Goal: Navigation & Orientation: Understand site structure

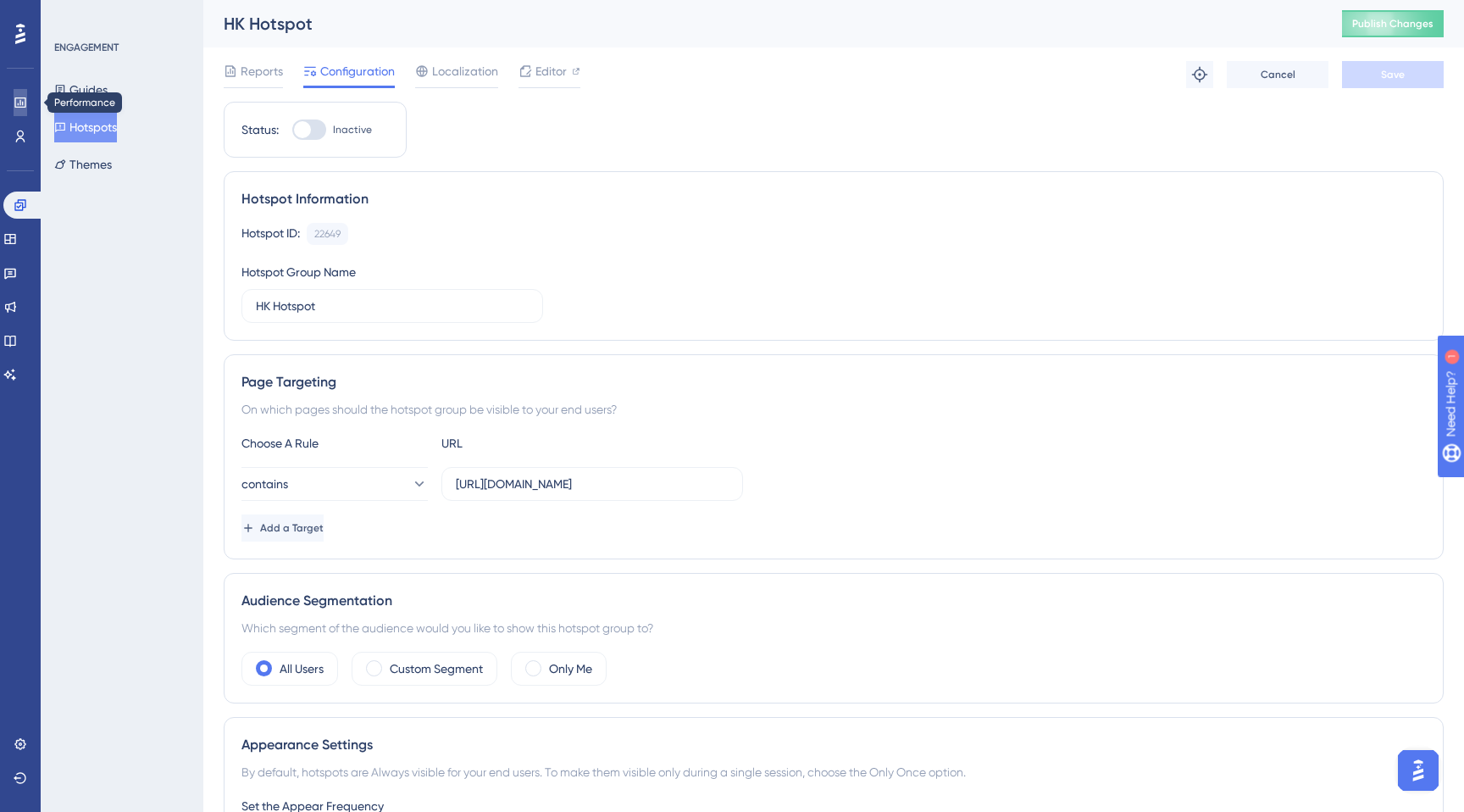
click at [13, 101] on link at bounding box center [20, 102] width 13 height 27
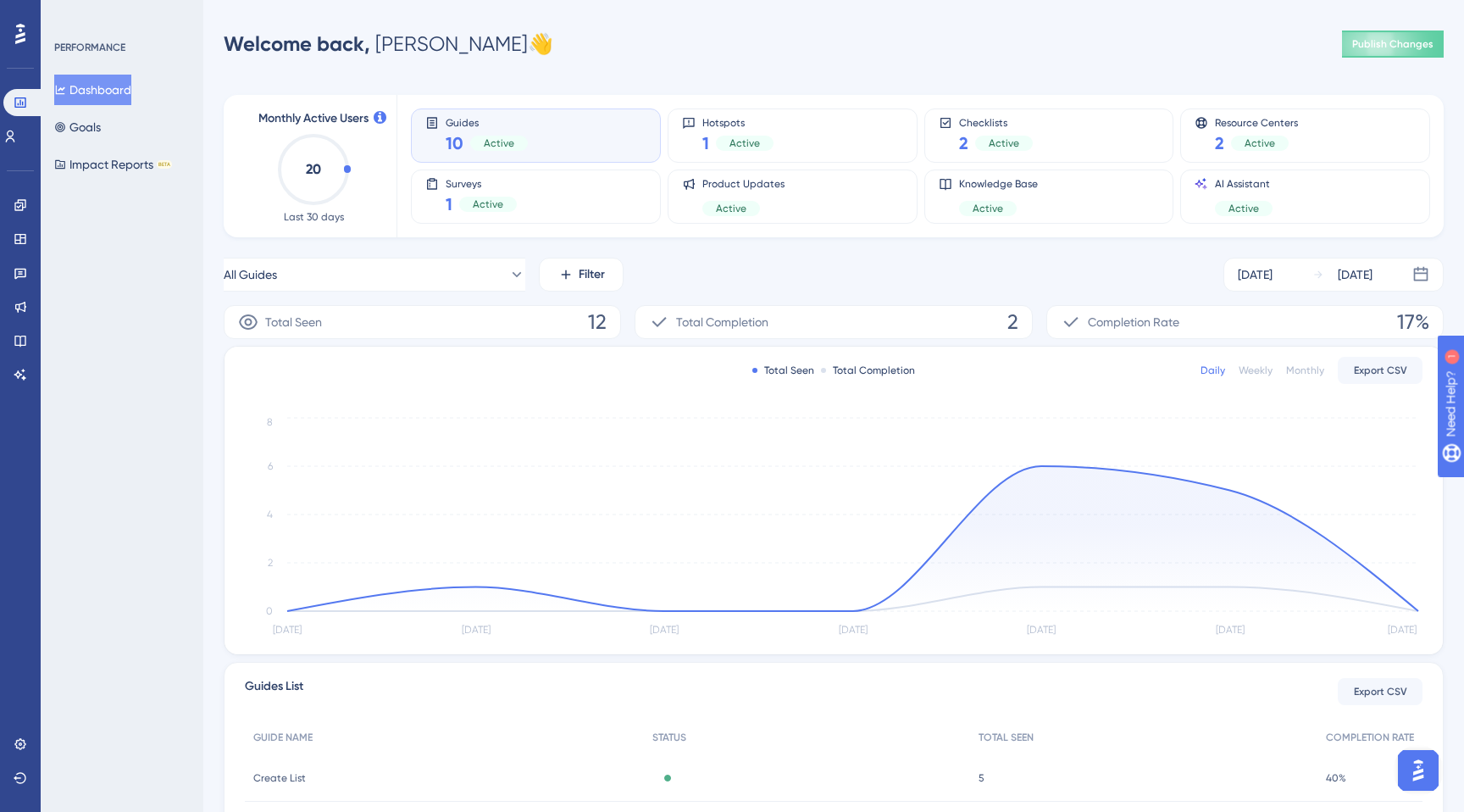
click at [106, 84] on button "Dashboard" at bounding box center [93, 90] width 77 height 30
click at [17, 141] on icon at bounding box center [10, 136] width 13 height 13
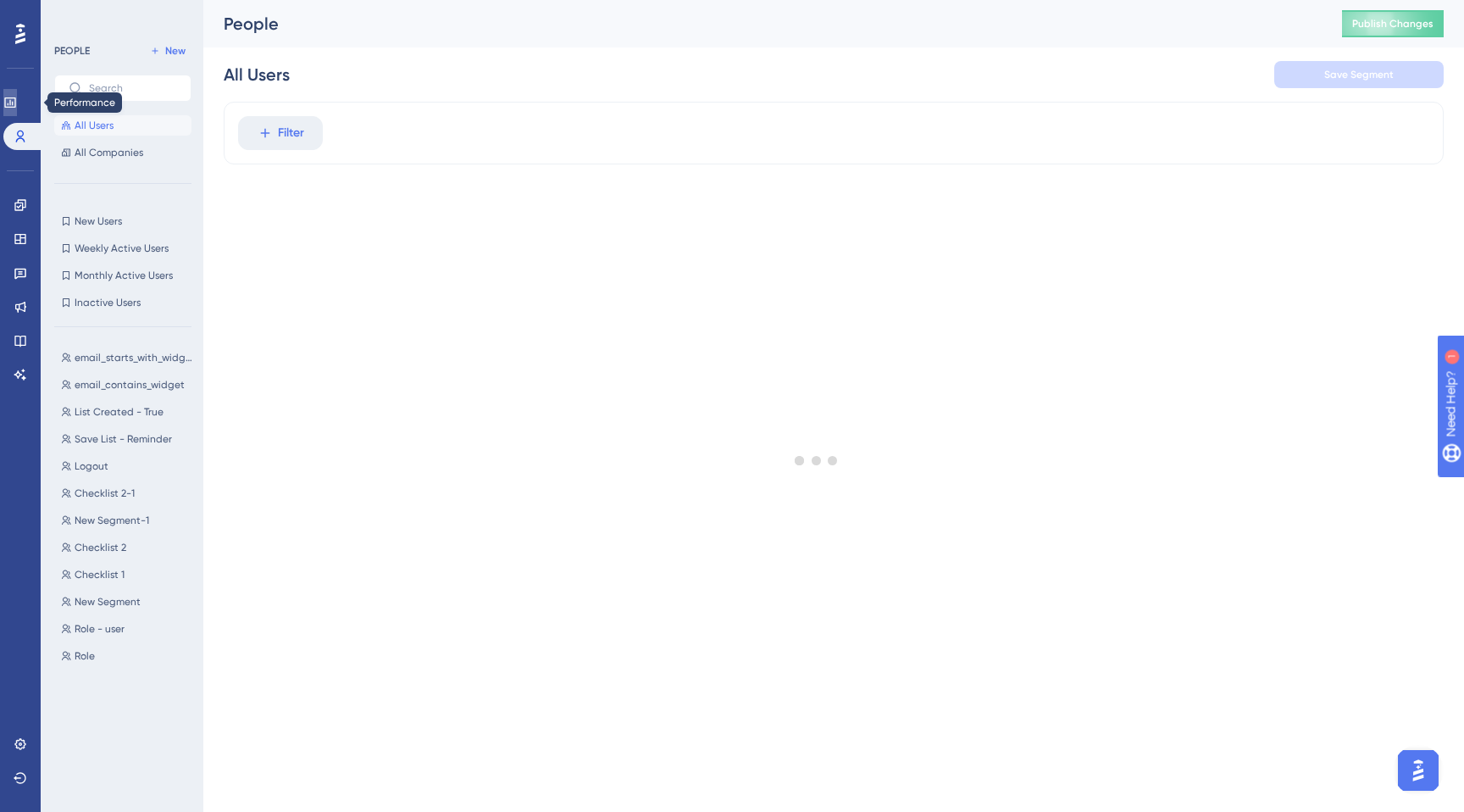
click at [17, 100] on icon at bounding box center [10, 102] width 13 height 13
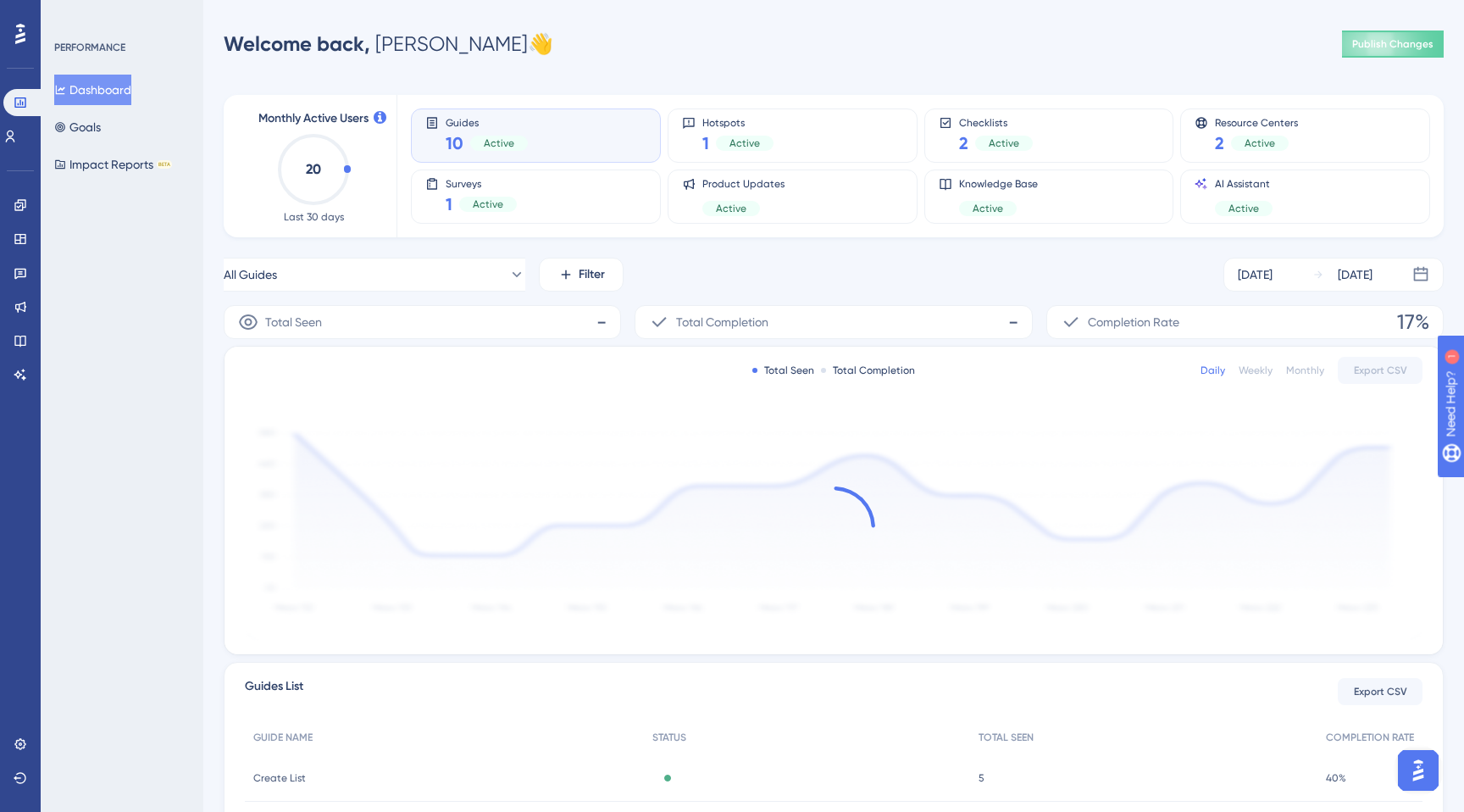
click at [22, 117] on div "Performance Users" at bounding box center [20, 119] width 34 height 61
click at [17, 128] on link at bounding box center [10, 136] width 13 height 27
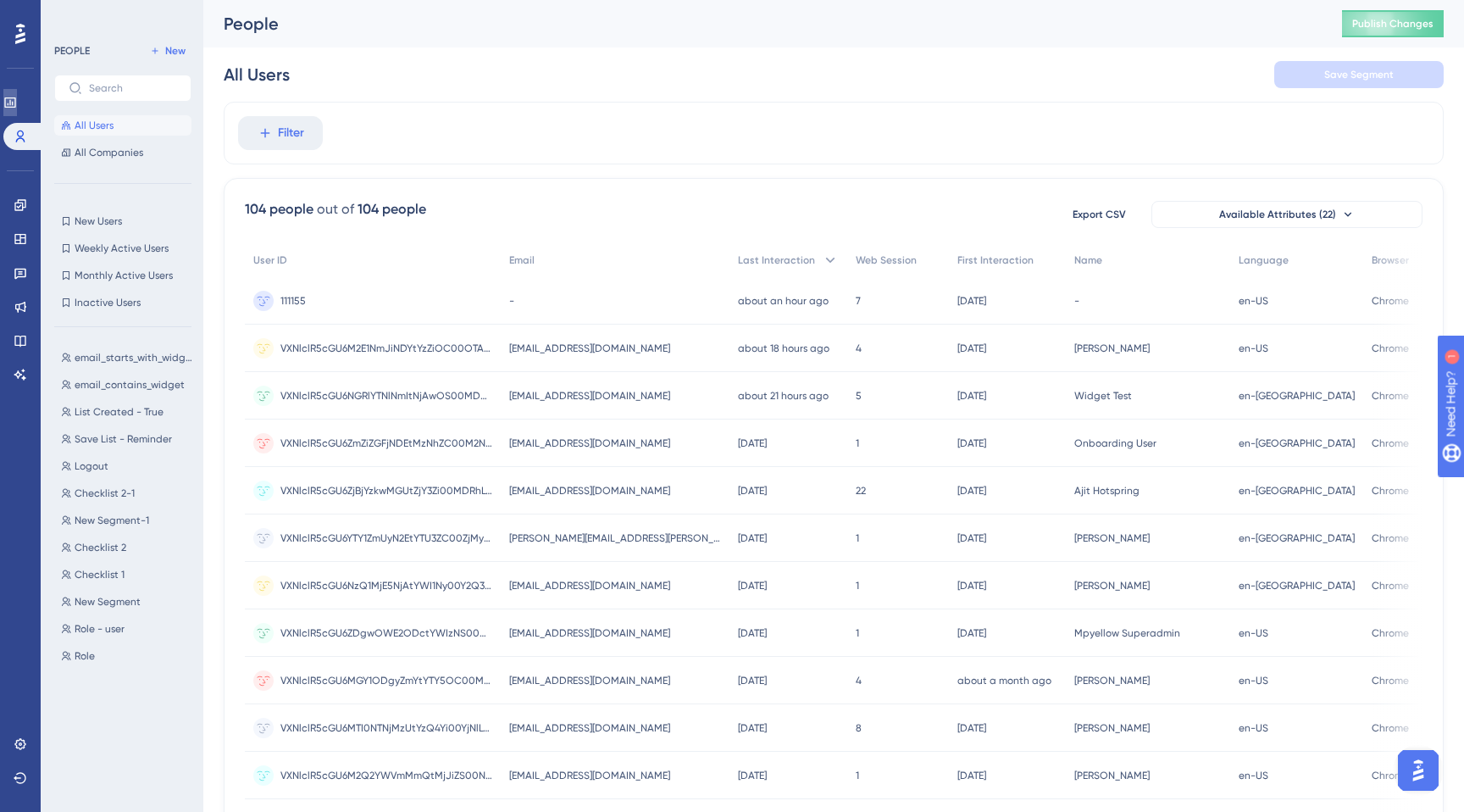
click at [17, 92] on link at bounding box center [10, 102] width 13 height 27
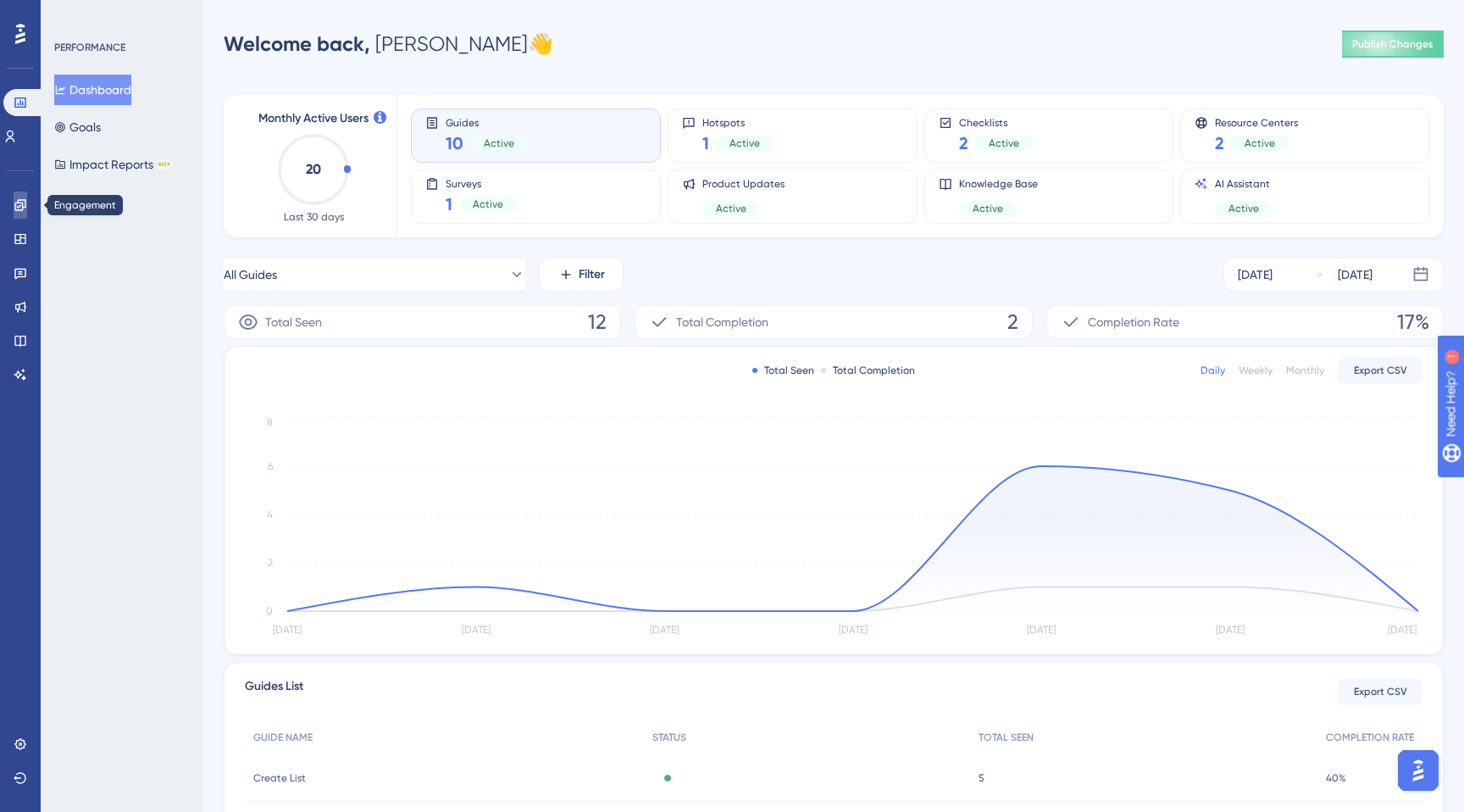
click at [16, 202] on icon at bounding box center [20, 205] width 13 height 13
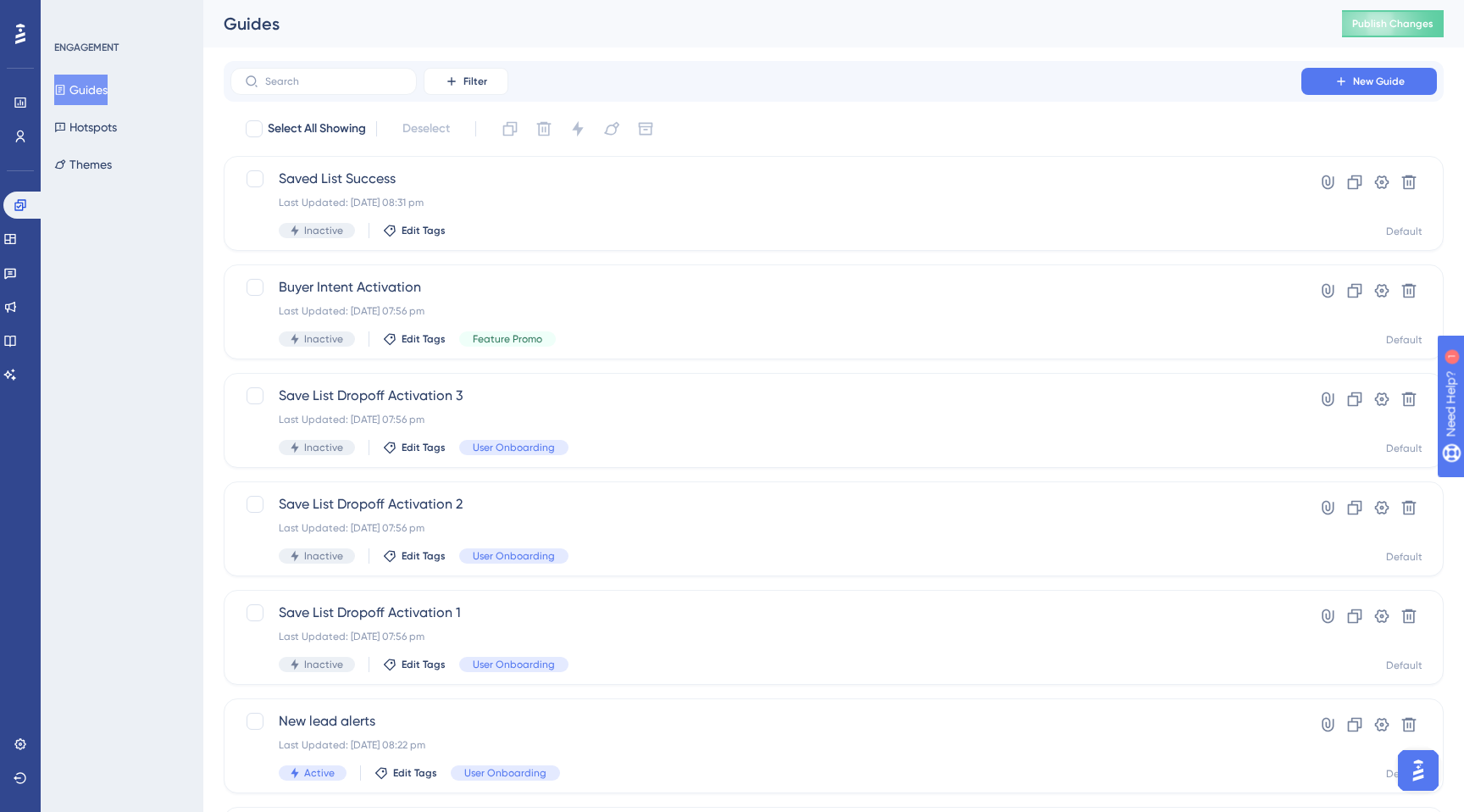
click at [2, 128] on div "Performance Users Engagement Widgets Feedback Product Updates Knowledge Base AI…" at bounding box center [20, 406] width 41 height 812
click at [13, 103] on link at bounding box center [20, 102] width 13 height 27
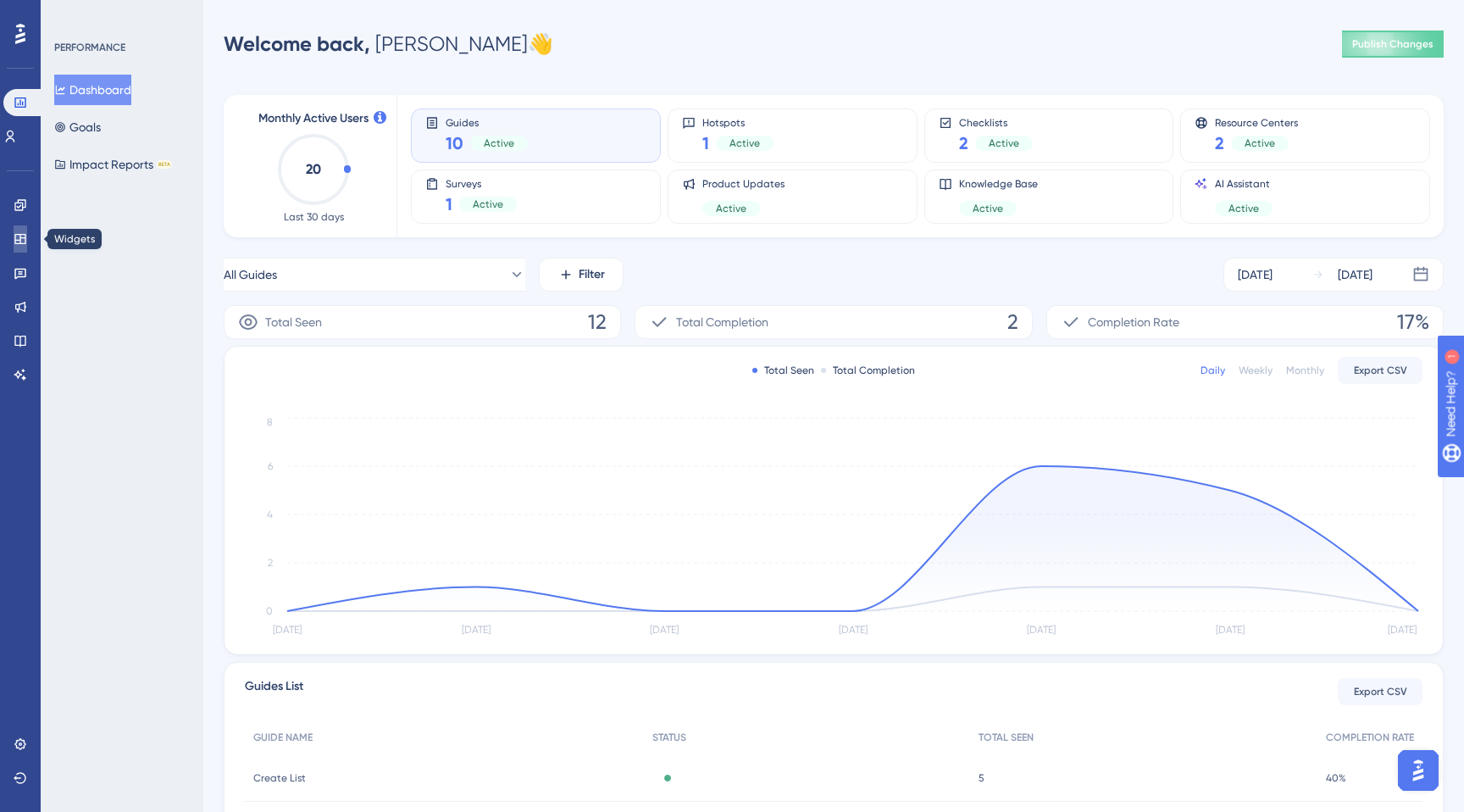
click at [17, 235] on icon at bounding box center [20, 238] width 11 height 10
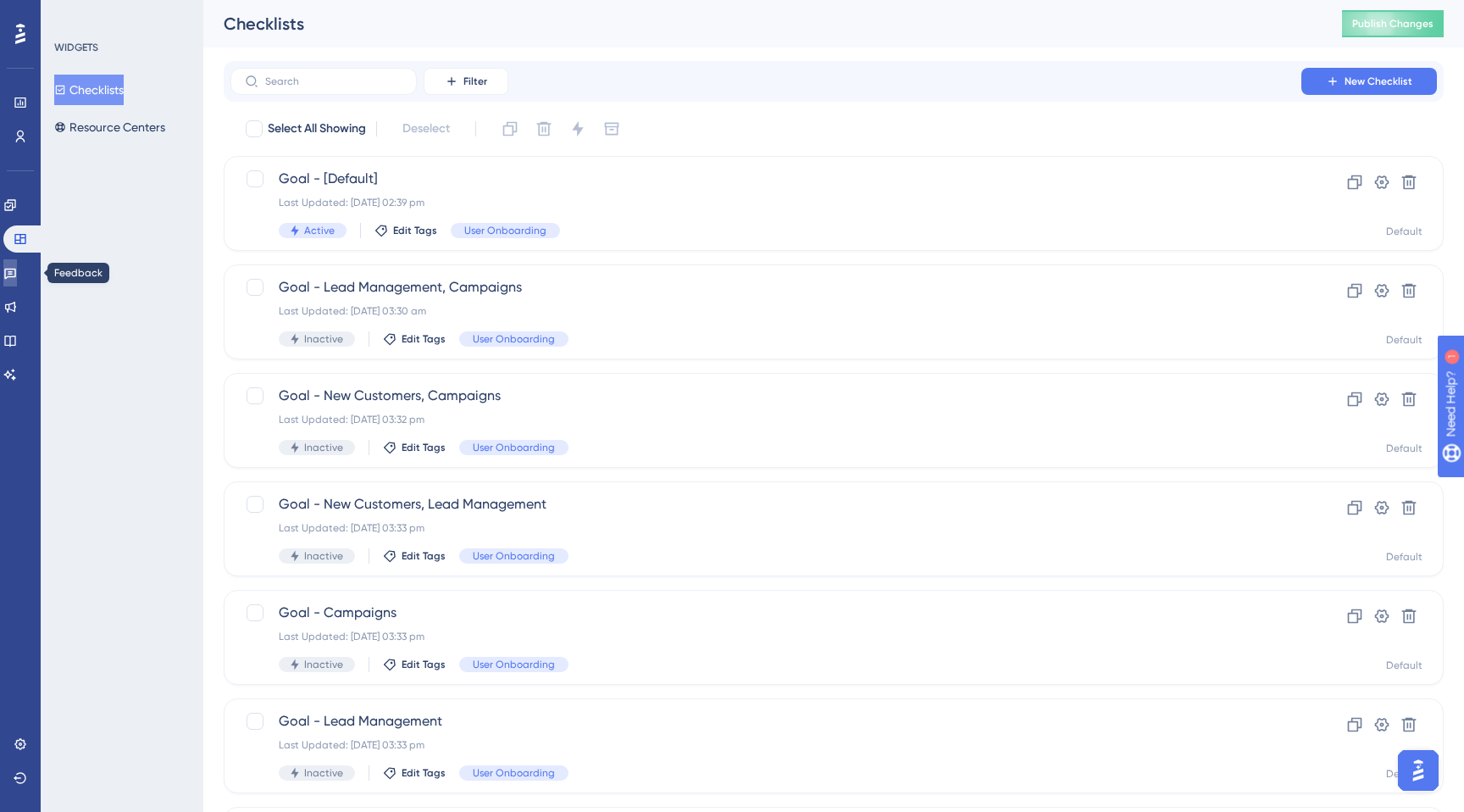
click at [9, 281] on link at bounding box center [10, 272] width 13 height 27
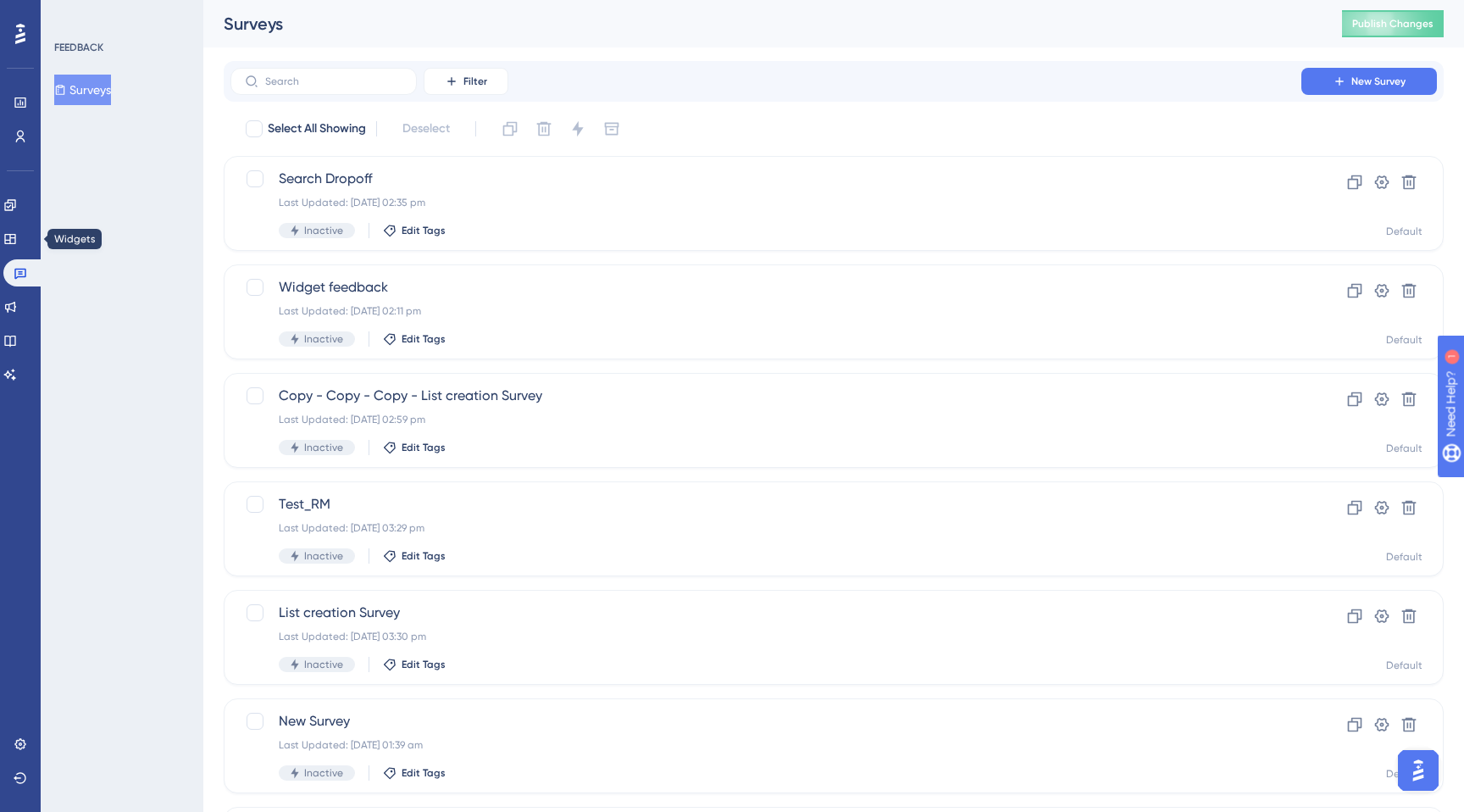
click at [22, 221] on div "Engagement Widgets Feedback Product Updates Knowledge Base AI Assistant" at bounding box center [20, 289] width 34 height 197
click at [17, 207] on icon at bounding box center [10, 205] width 13 height 13
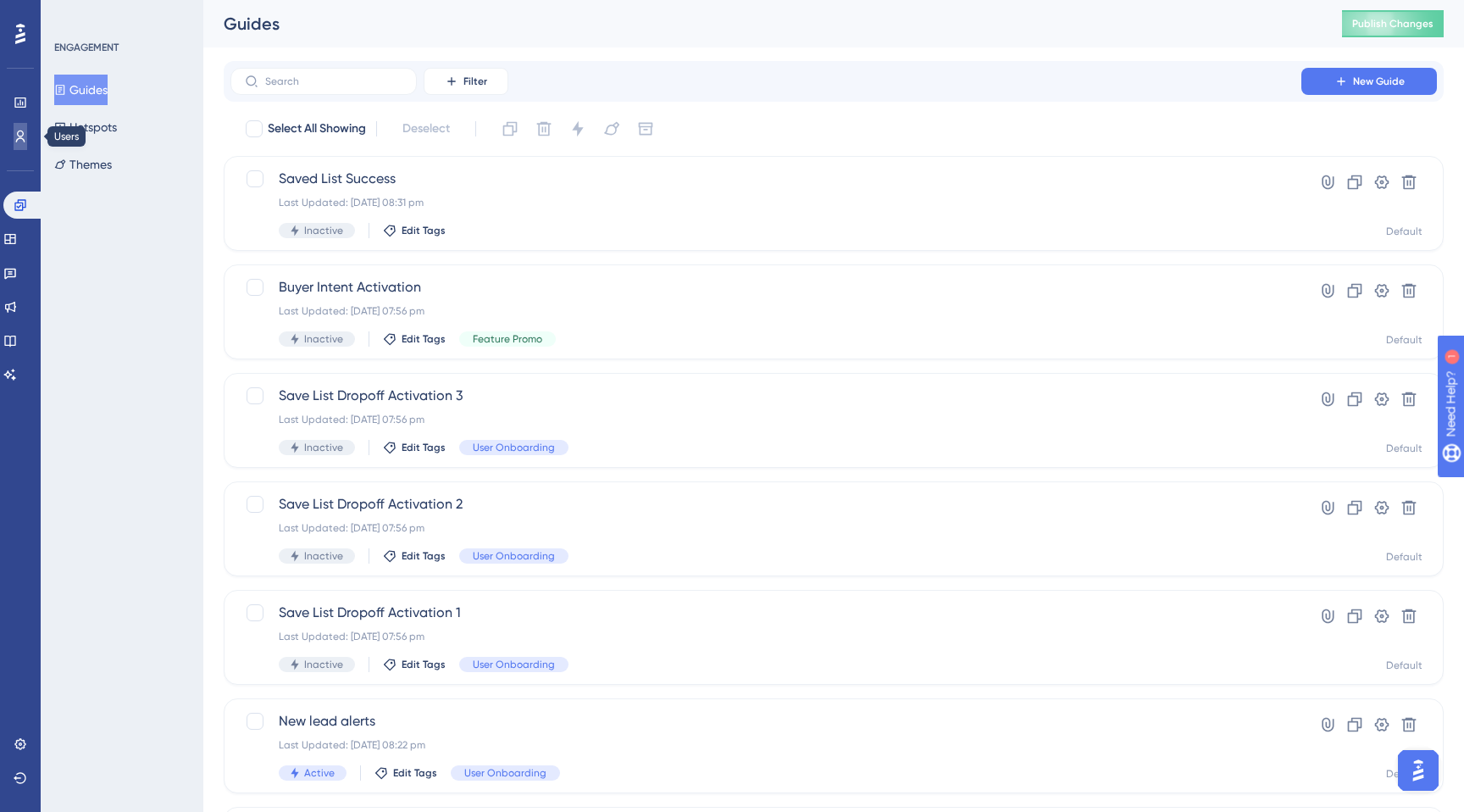
click at [23, 133] on icon at bounding box center [20, 136] width 9 height 12
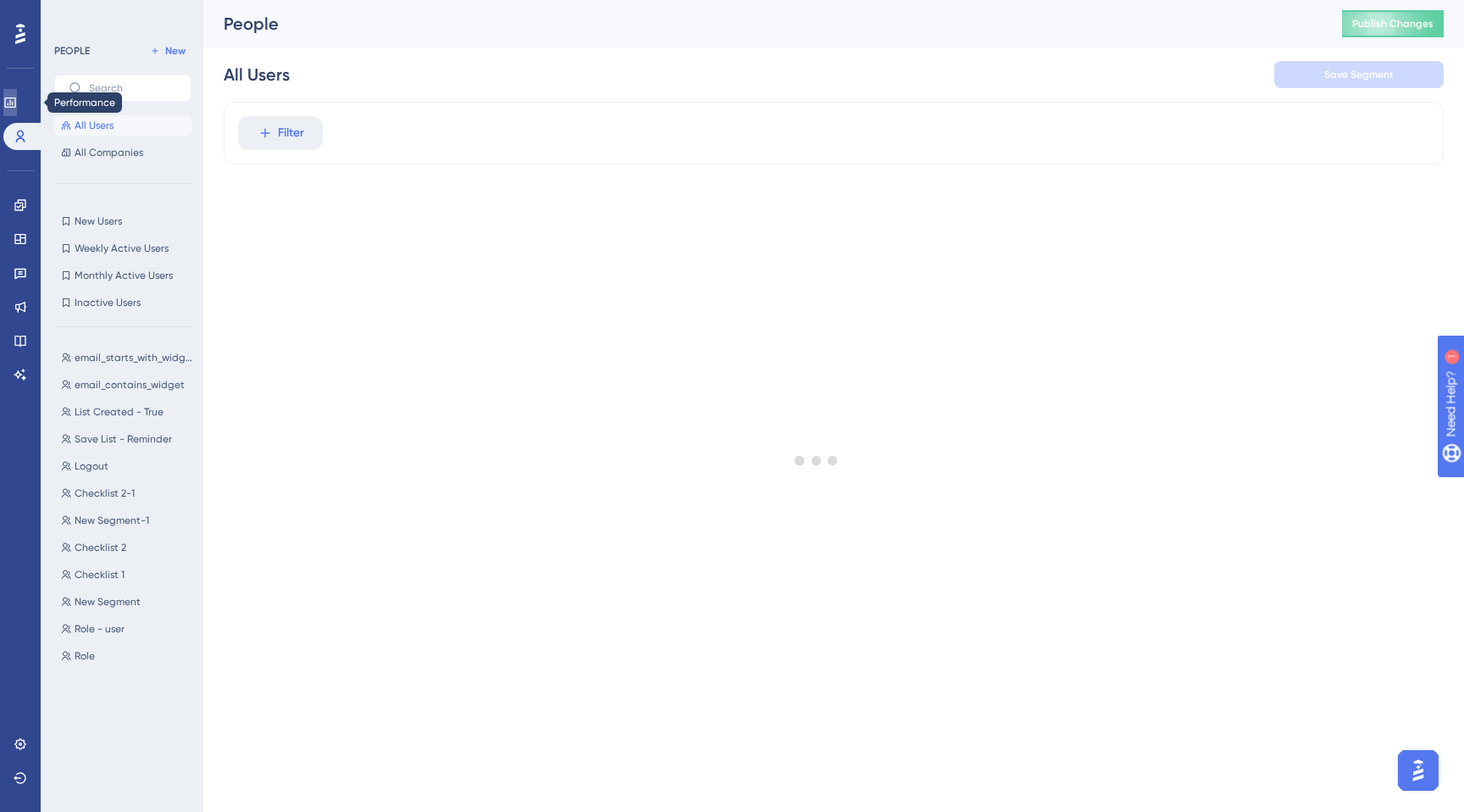
click at [15, 103] on icon at bounding box center [10, 102] width 11 height 10
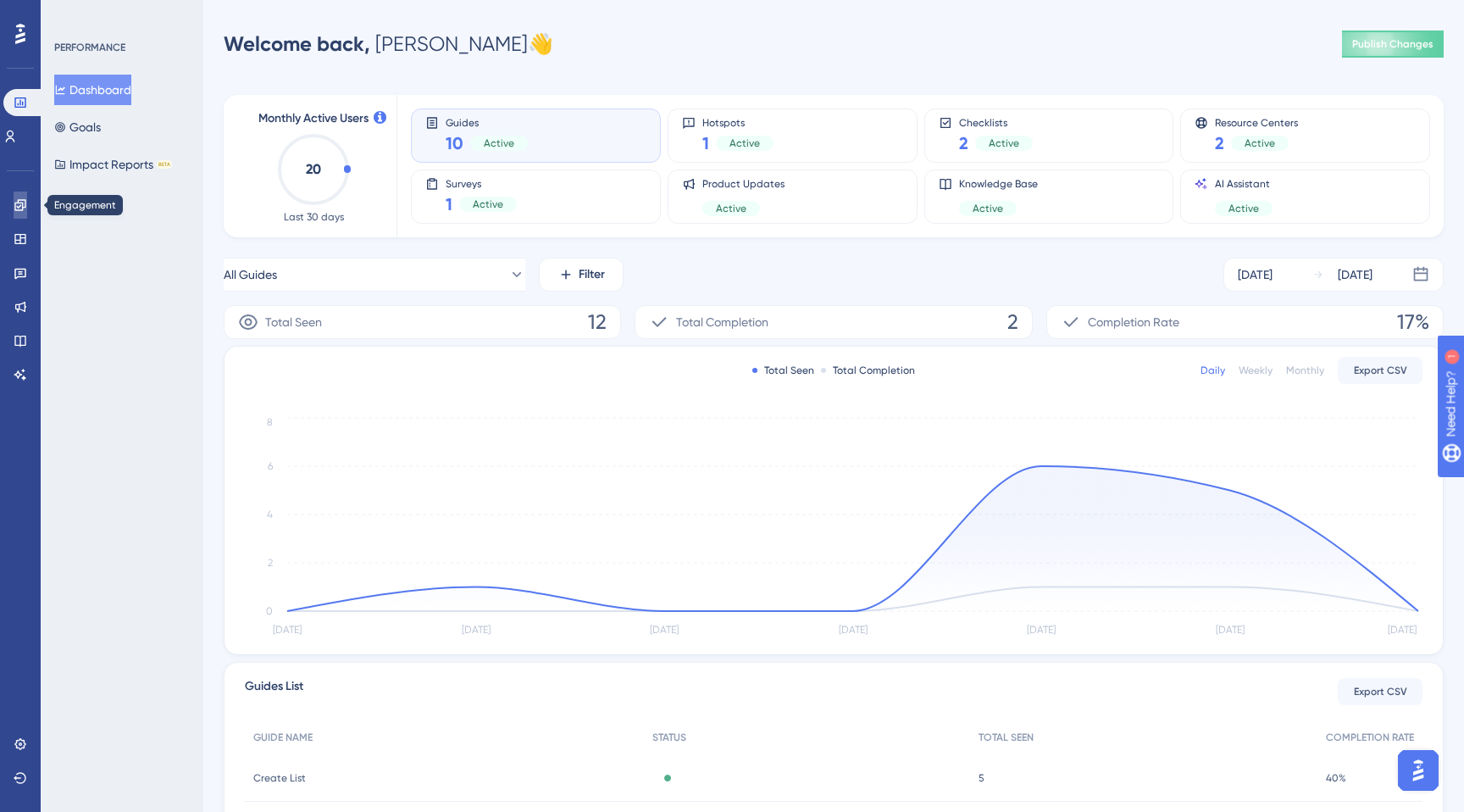
click at [15, 210] on icon at bounding box center [20, 205] width 11 height 11
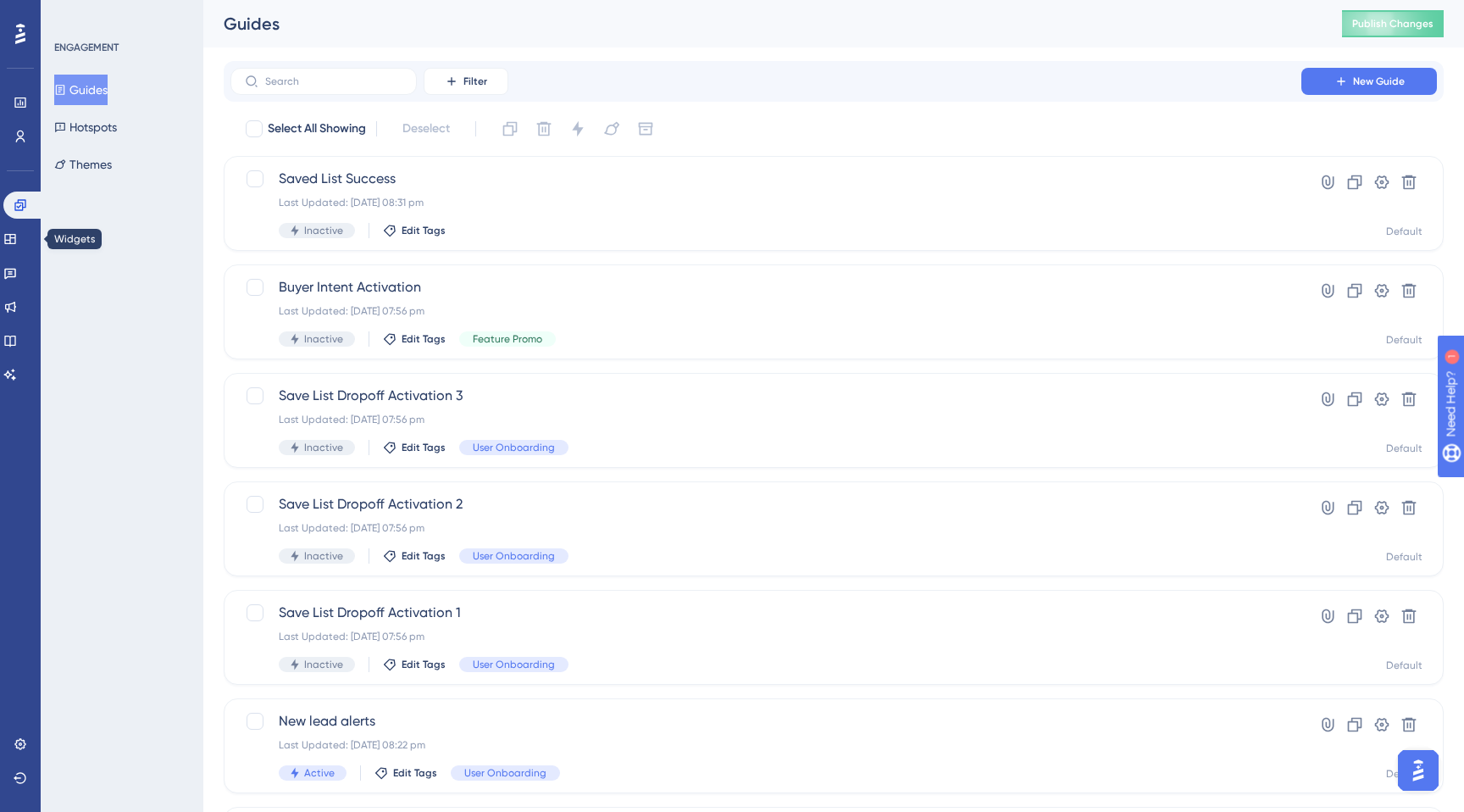
click at [14, 257] on div "Engagement Widgets Feedback Product Updates Knowledge Base AI Assistant" at bounding box center [20, 289] width 34 height 197
click at [22, 287] on div "Engagement Widgets Feedback Product Updates Knowledge Base AI Assistant" at bounding box center [20, 289] width 34 height 197
click at [17, 278] on icon at bounding box center [10, 272] width 13 height 13
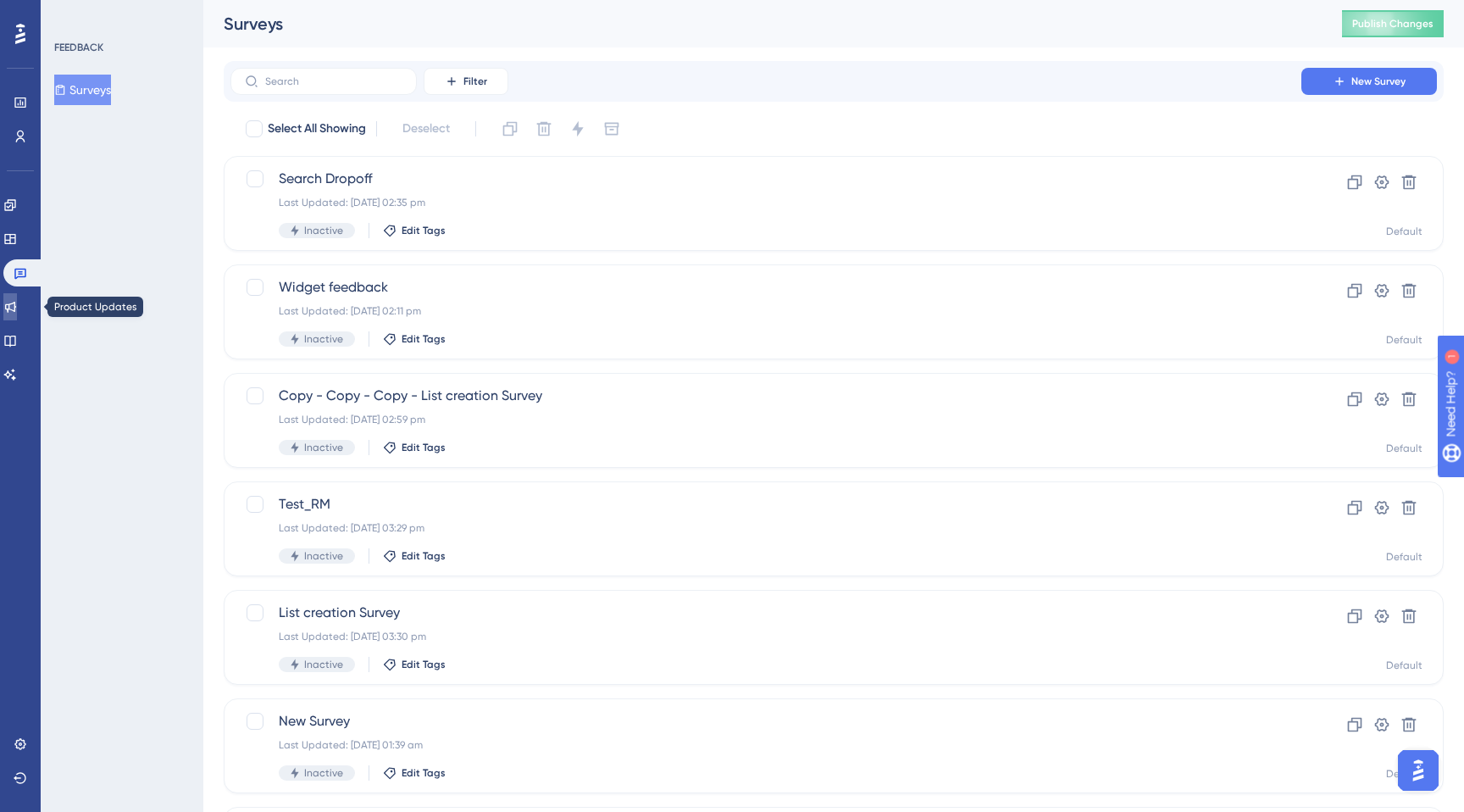
click at [17, 300] on icon at bounding box center [10, 306] width 13 height 13
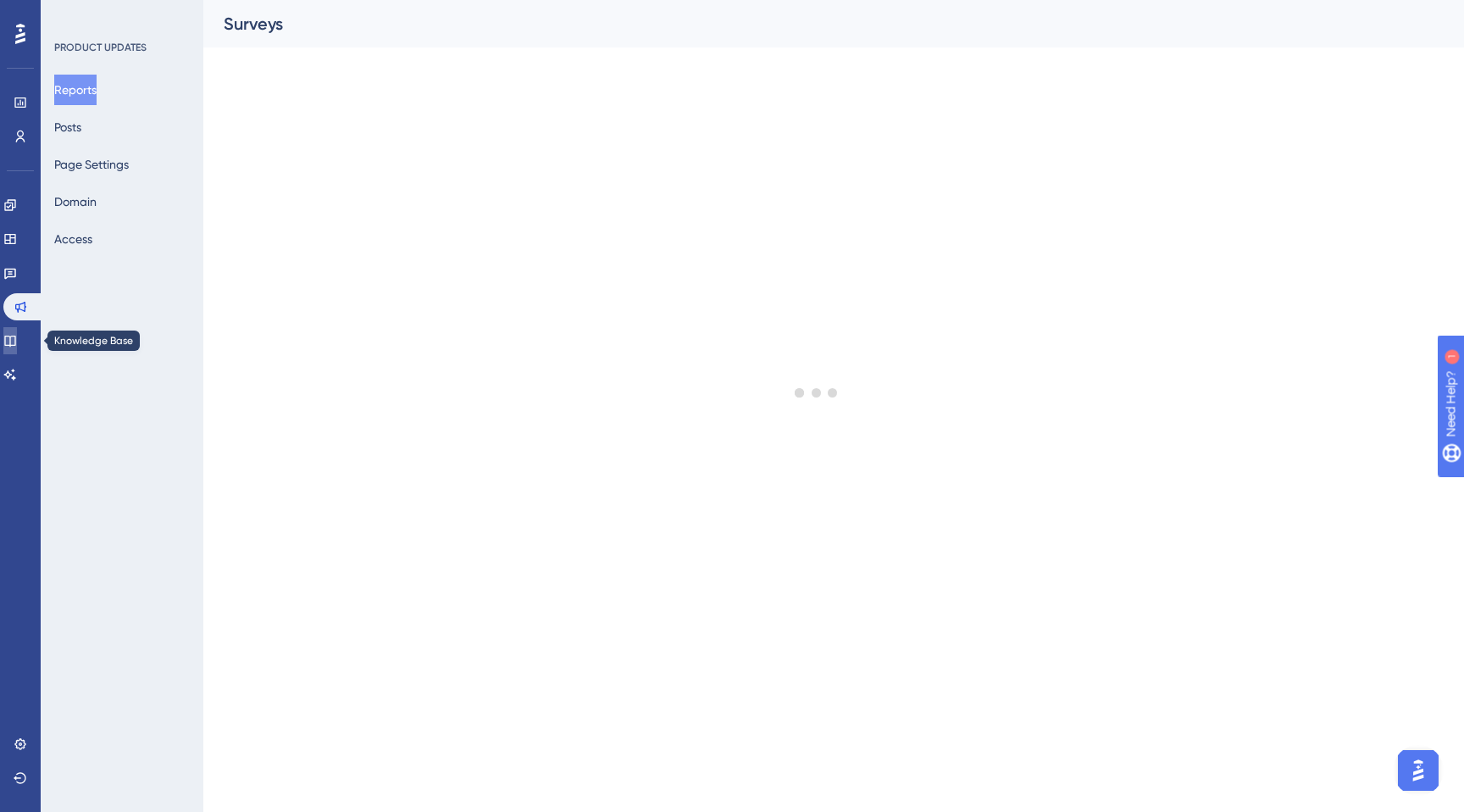
click at [15, 343] on icon at bounding box center [10, 341] width 11 height 11
click at [17, 369] on icon at bounding box center [10, 374] width 13 height 13
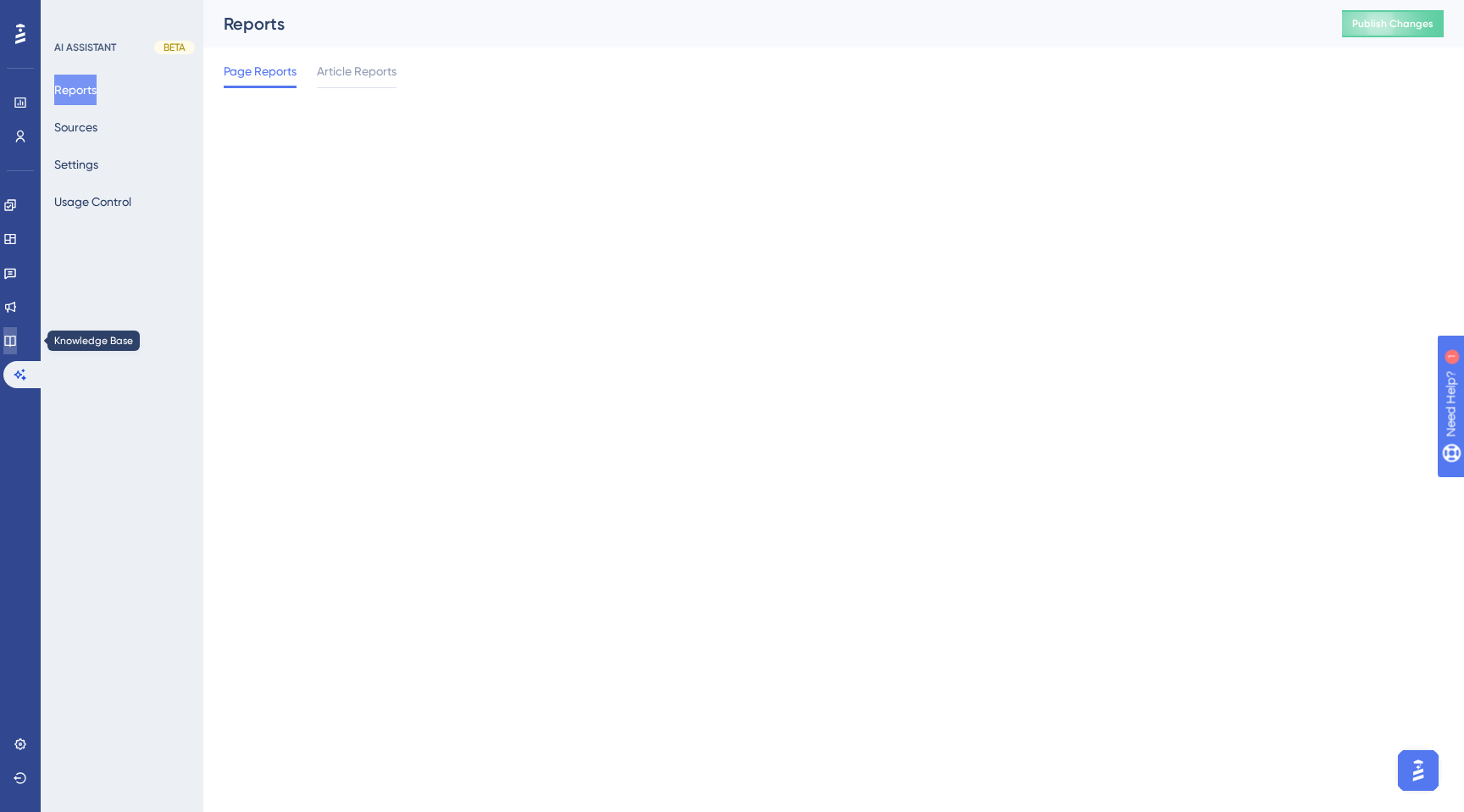
click at [17, 342] on icon at bounding box center [10, 340] width 13 height 13
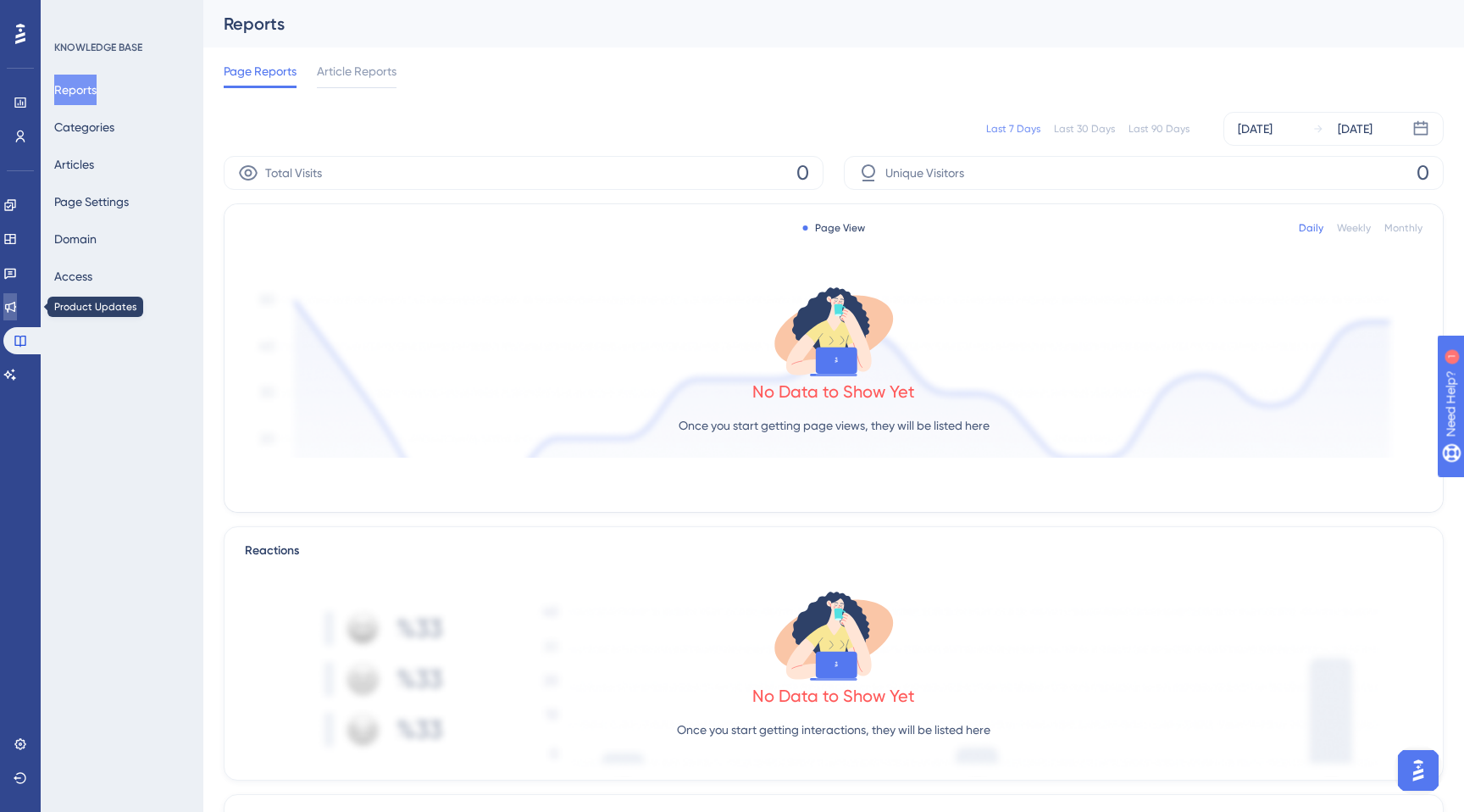
click at [17, 301] on icon at bounding box center [10, 306] width 13 height 13
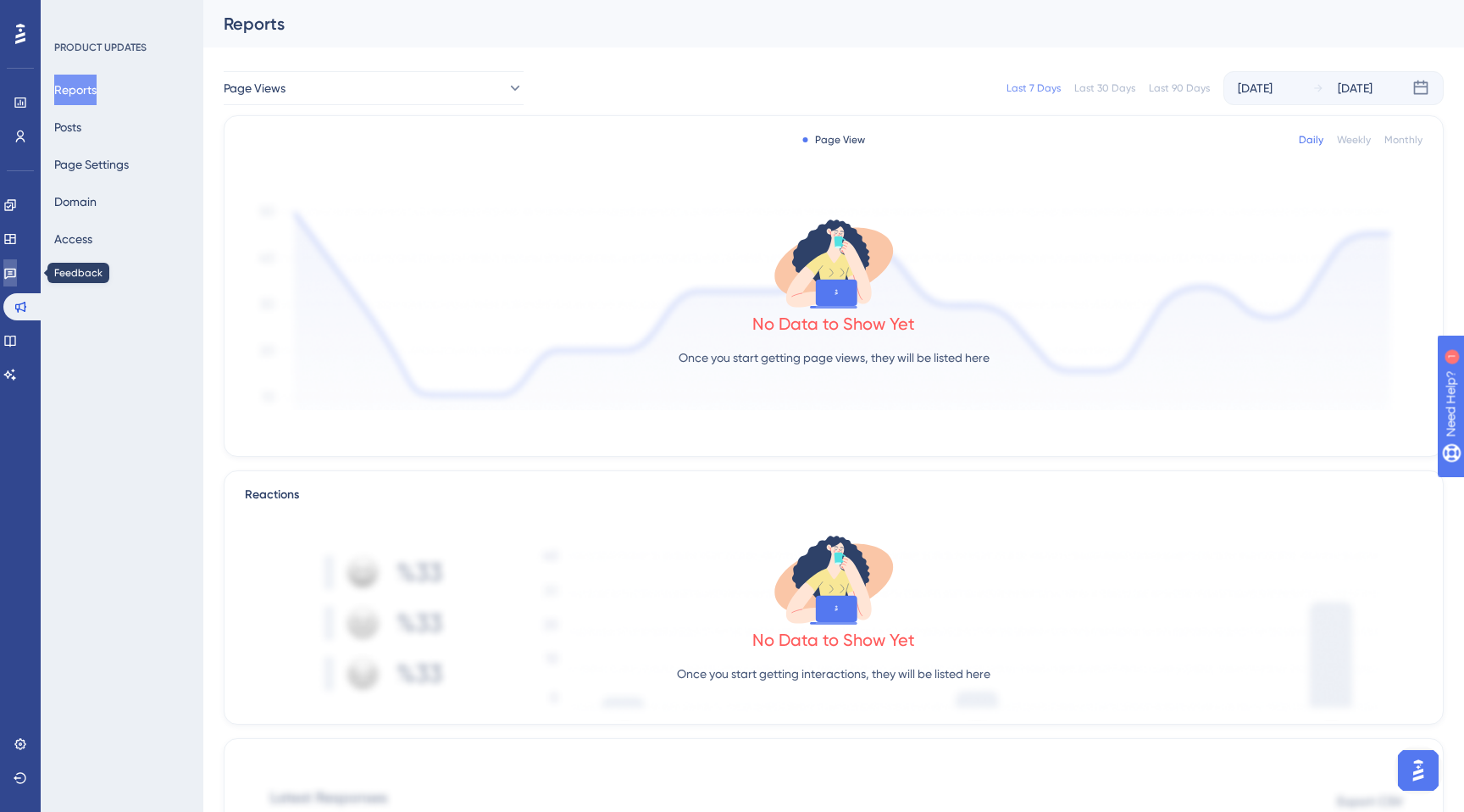
click at [17, 260] on link at bounding box center [10, 272] width 13 height 27
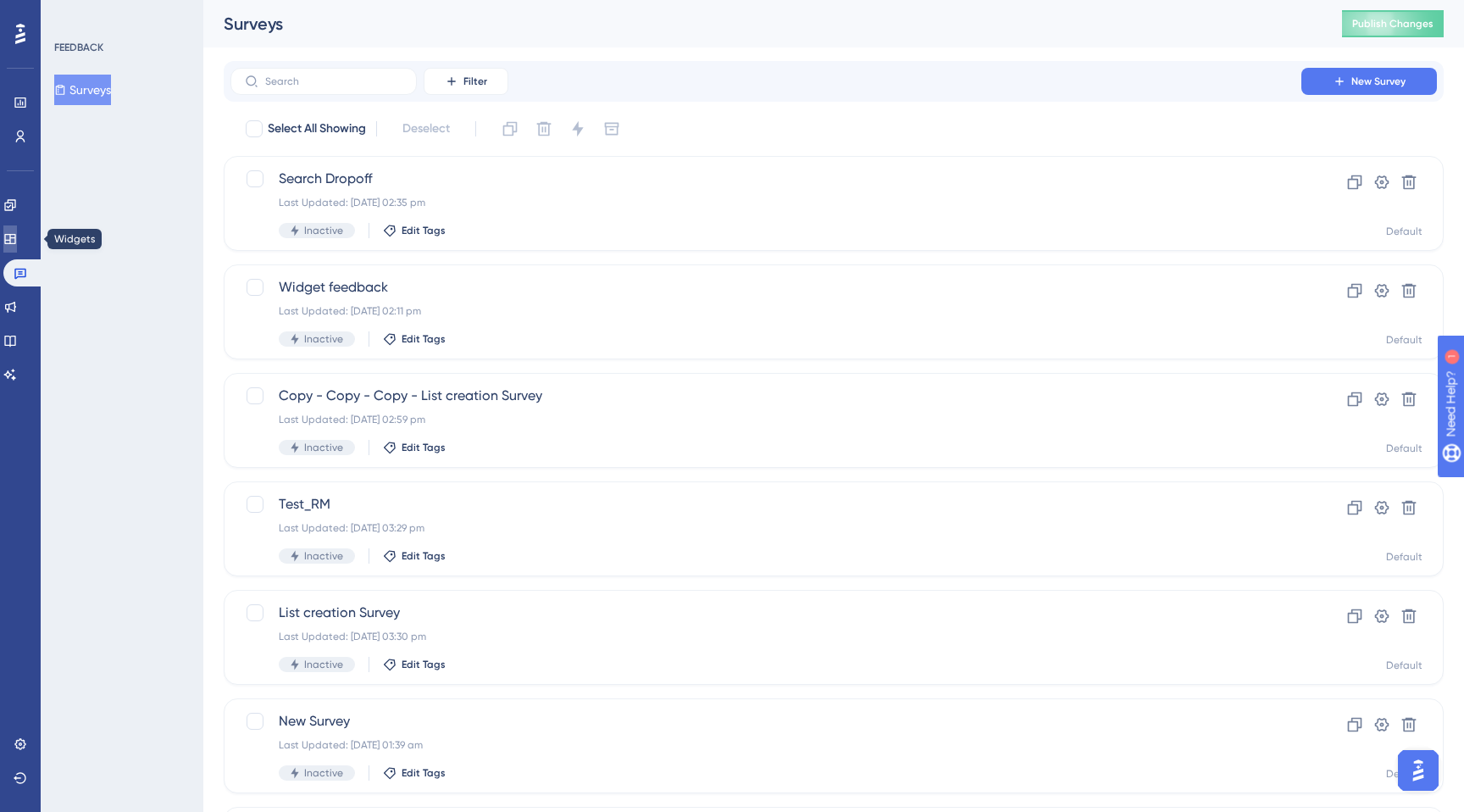
click at [17, 225] on link at bounding box center [10, 238] width 13 height 27
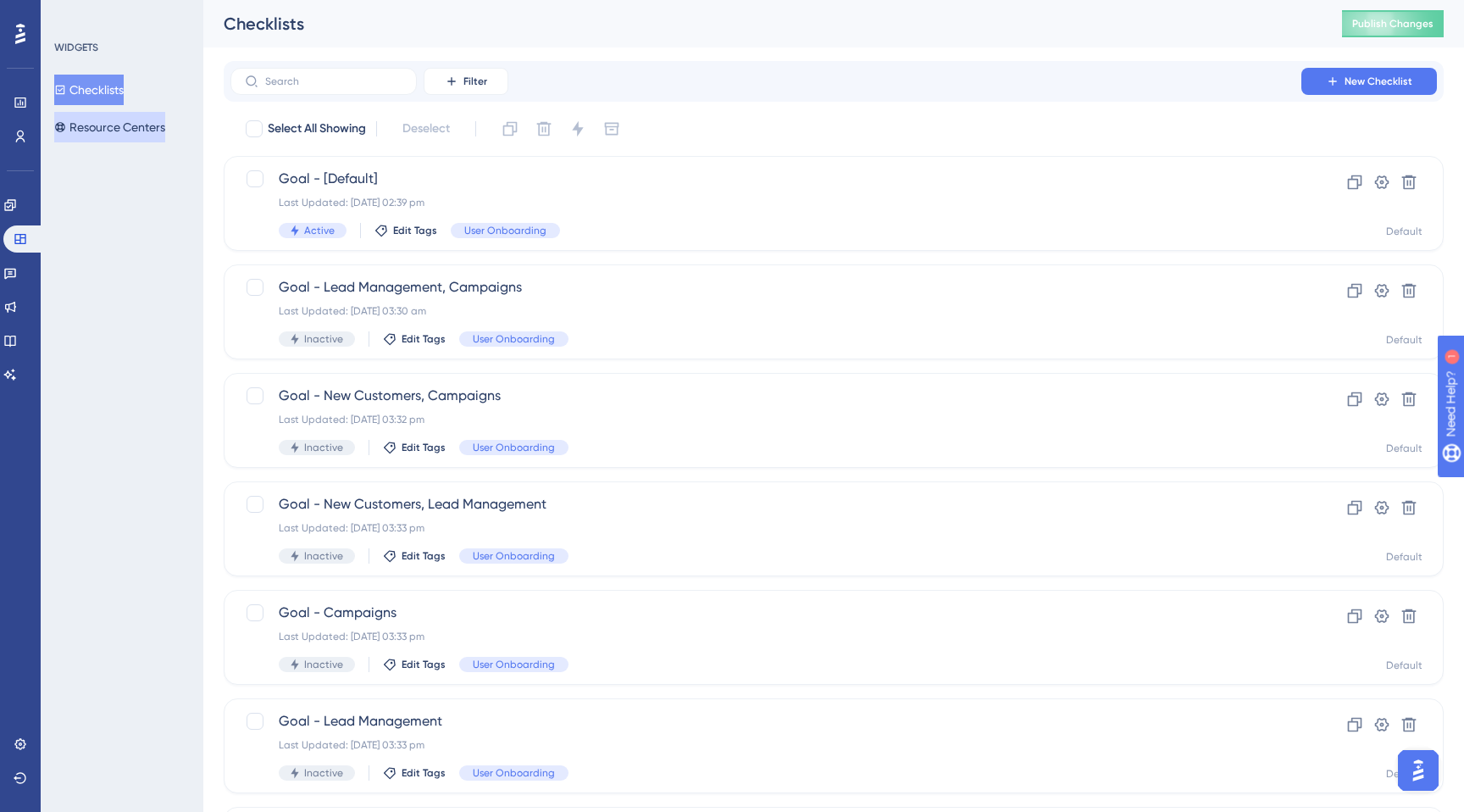
click at [130, 112] on button "Resource Centers" at bounding box center [109, 127] width 111 height 30
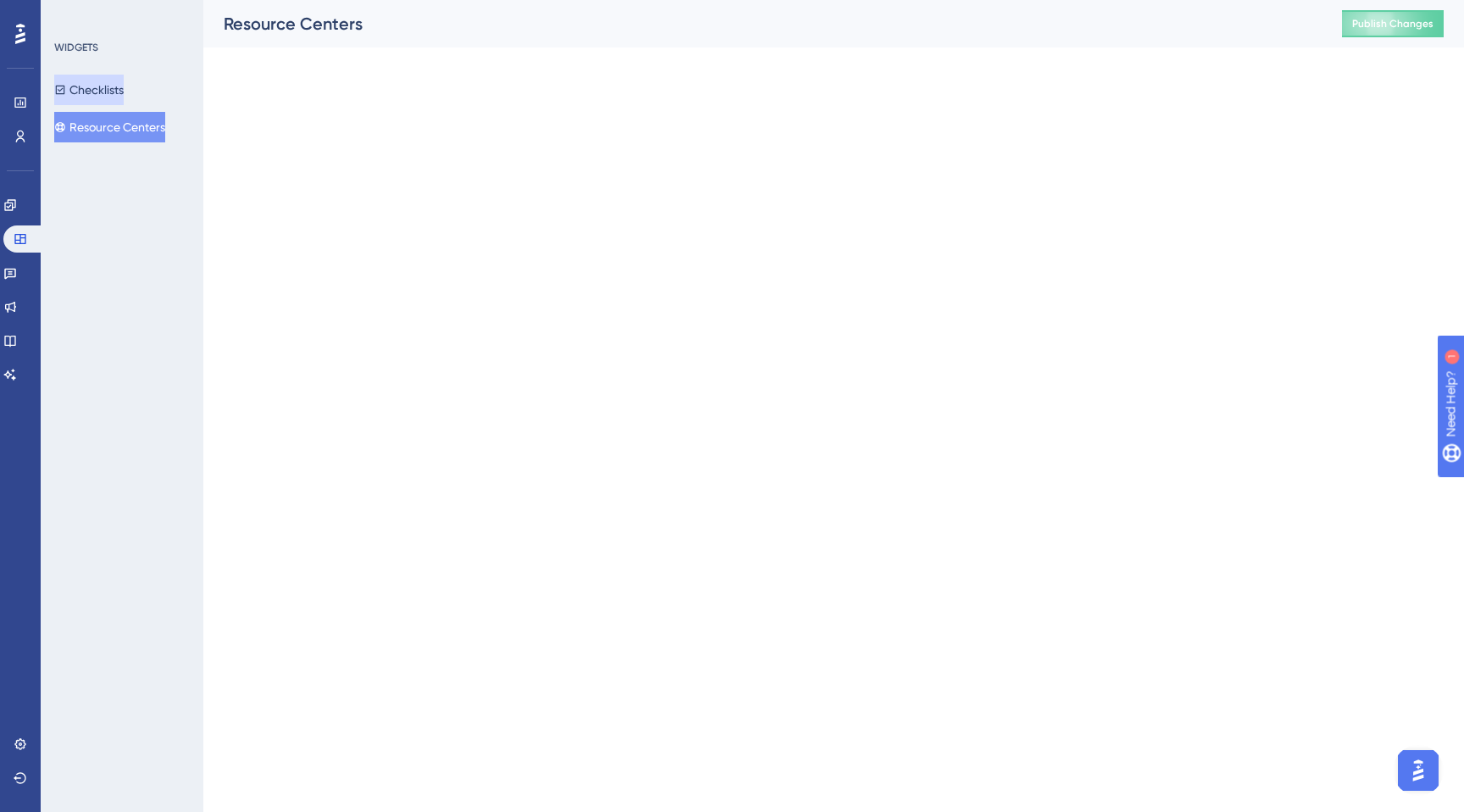
click at [117, 99] on button "Checklists" at bounding box center [89, 90] width 69 height 30
